Goal: Communication & Community: Answer question/provide support

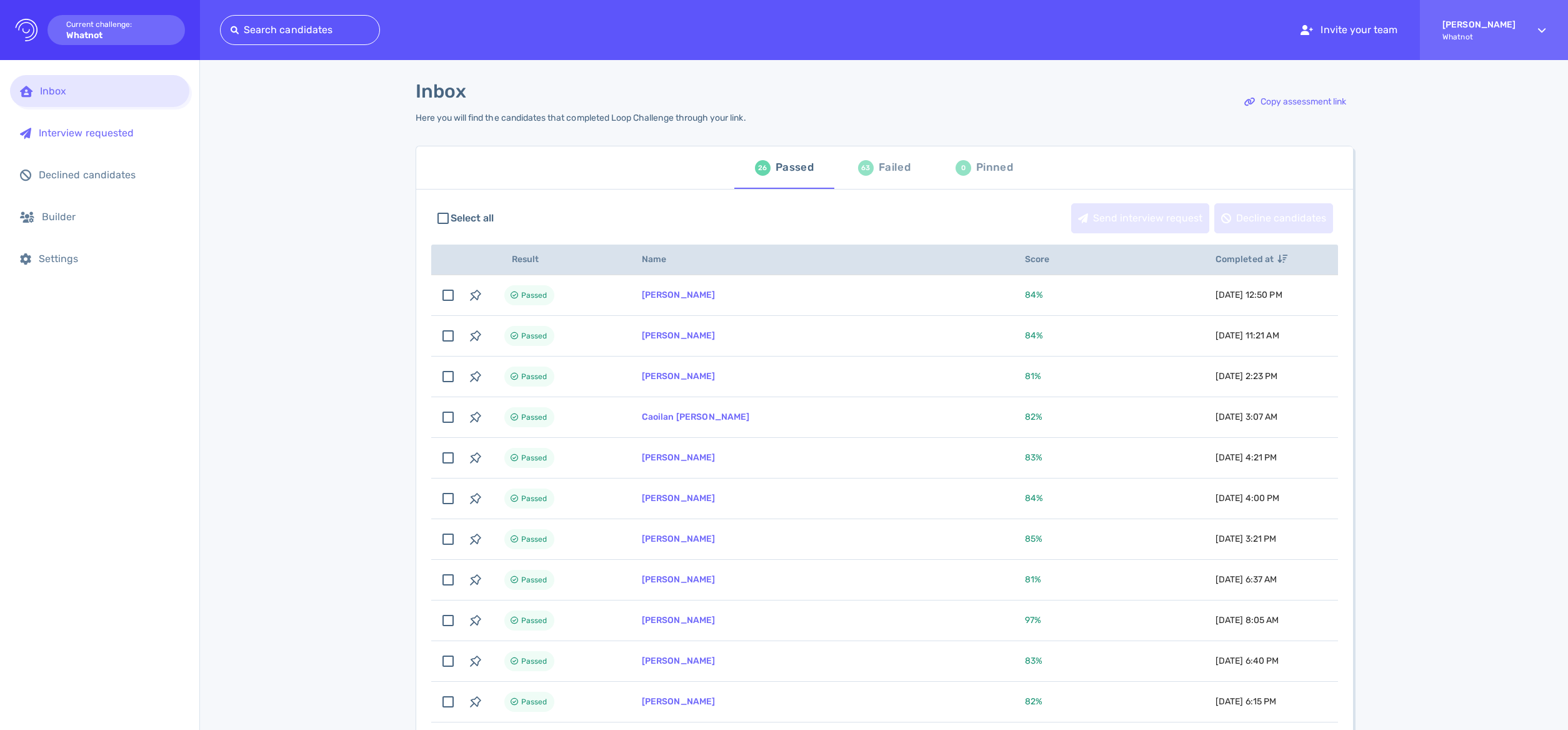
click at [85, 129] on div "Interview requested" at bounding box center [109, 132] width 140 height 12
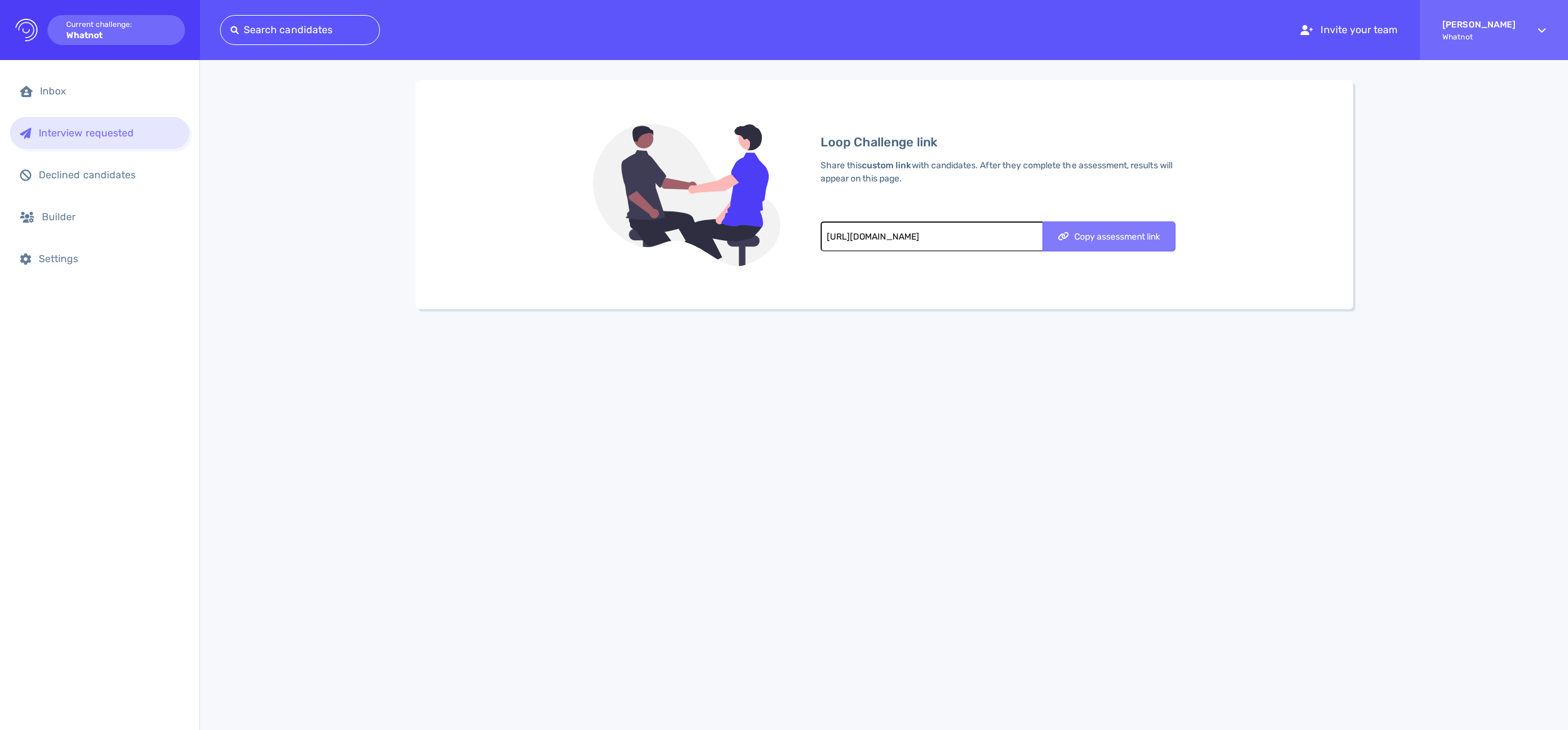
click at [1074, 244] on button "Copy assessment link" at bounding box center [1108, 236] width 133 height 30
